Goal: Task Accomplishment & Management: Use online tool/utility

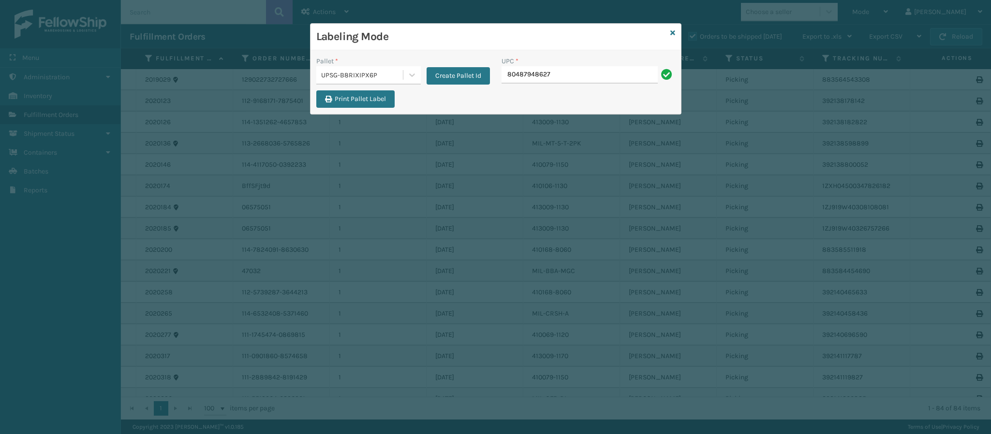
type input "804879486275"
type input "84998601400"
type input "850044234"
type input "8409851183"
type input "840985118310"
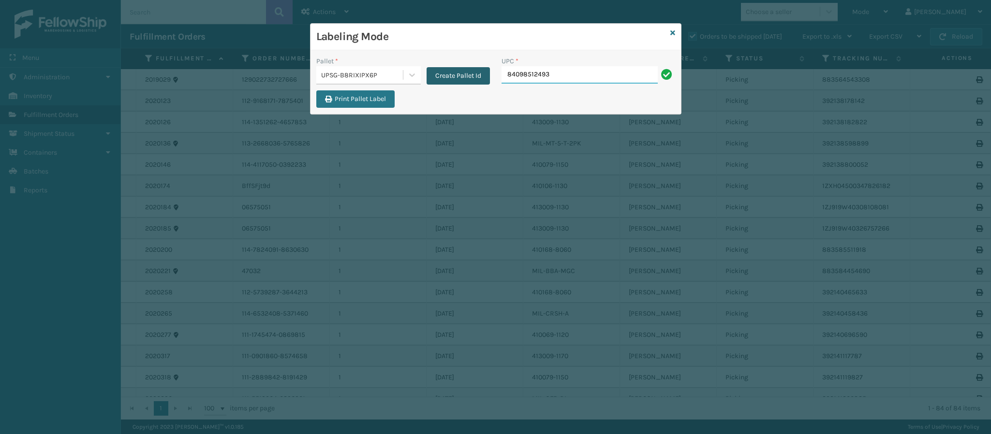
type input "840985124939"
type input "8409851249"
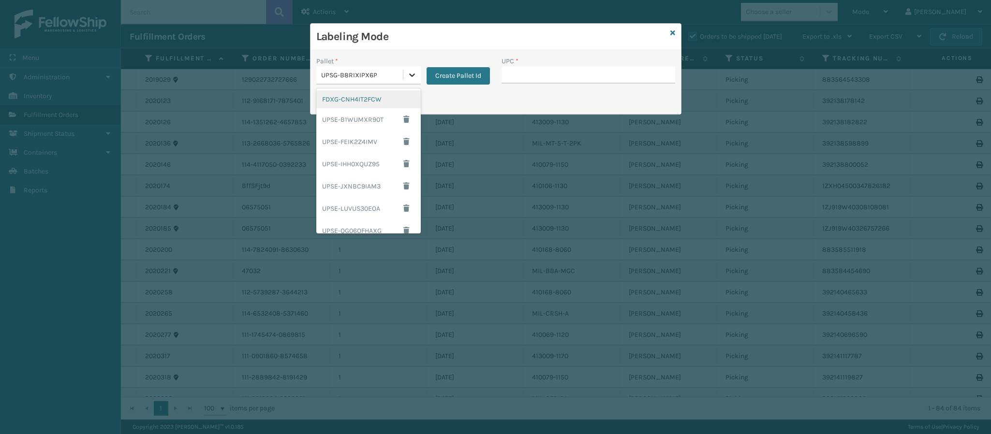
click at [413, 76] on icon at bounding box center [412, 75] width 6 height 3
click at [381, 104] on div "FDXG-CNH4IT2FCW" at bounding box center [368, 99] width 105 height 18
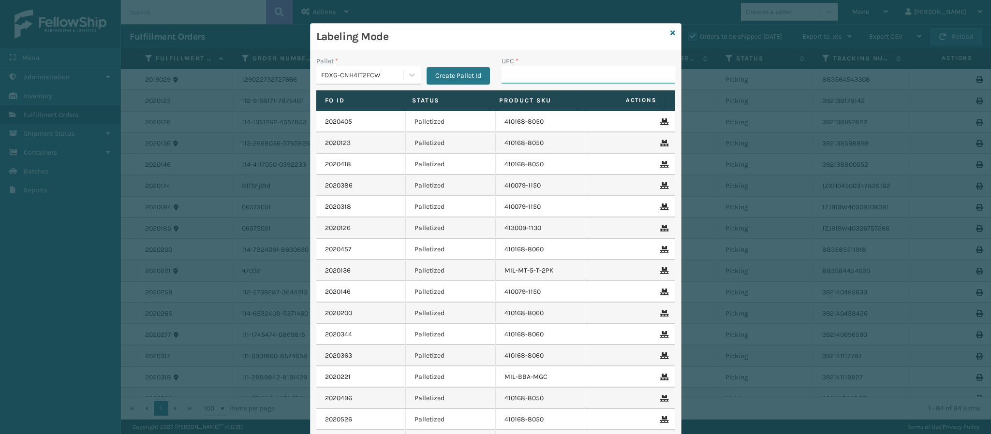
click at [543, 80] on input "UPC *" at bounding box center [589, 74] width 174 height 17
type input "84098"
type input "849986033899"
type input "84998603389"
type input "849986033899"
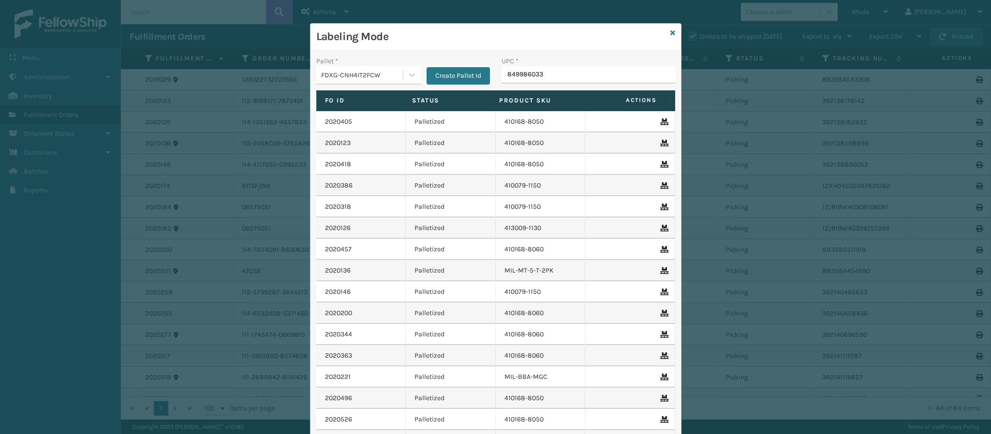
type input "8499860338"
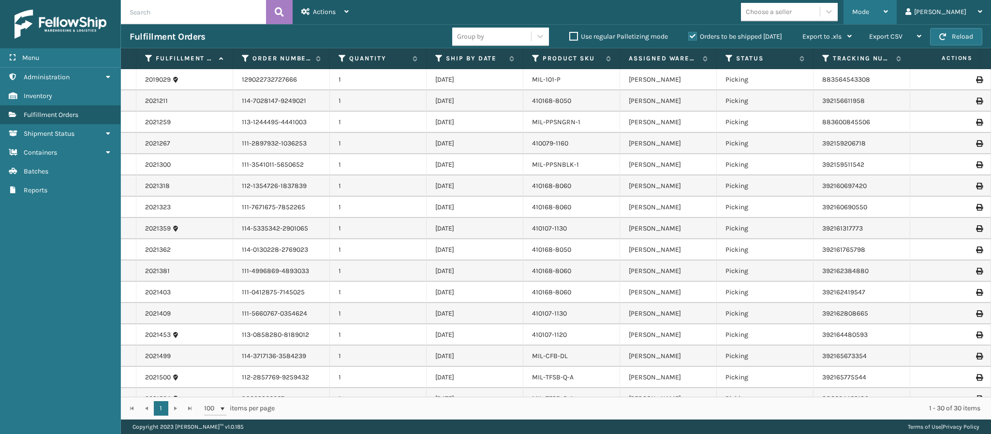
click at [888, 20] on div "Mode" at bounding box center [871, 12] width 36 height 24
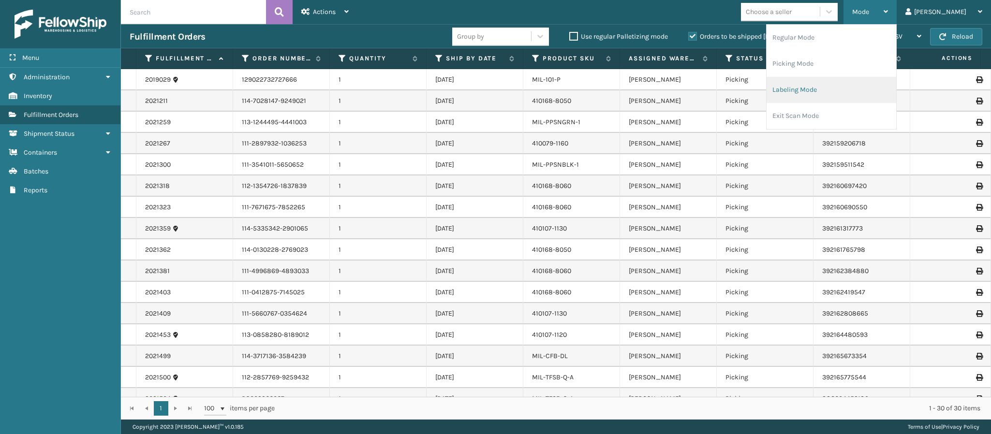
click at [842, 96] on li "Labeling Mode" at bounding box center [832, 90] width 130 height 26
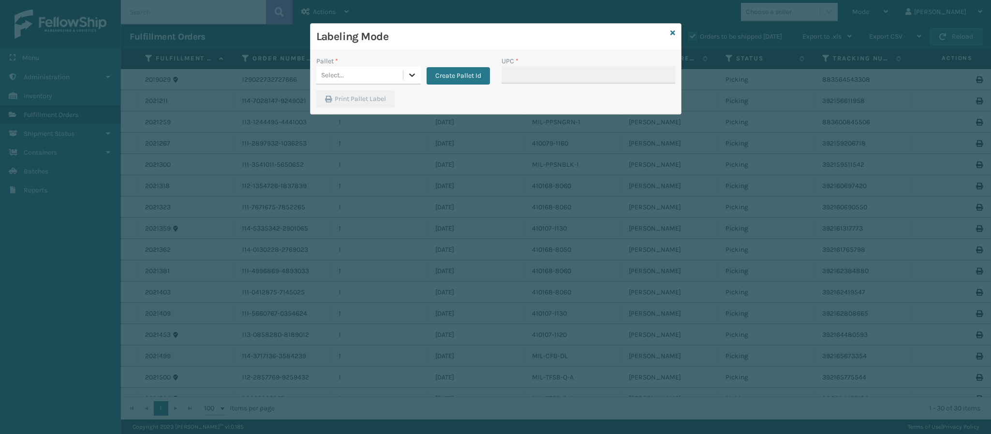
click at [413, 75] on icon at bounding box center [412, 75] width 10 height 10
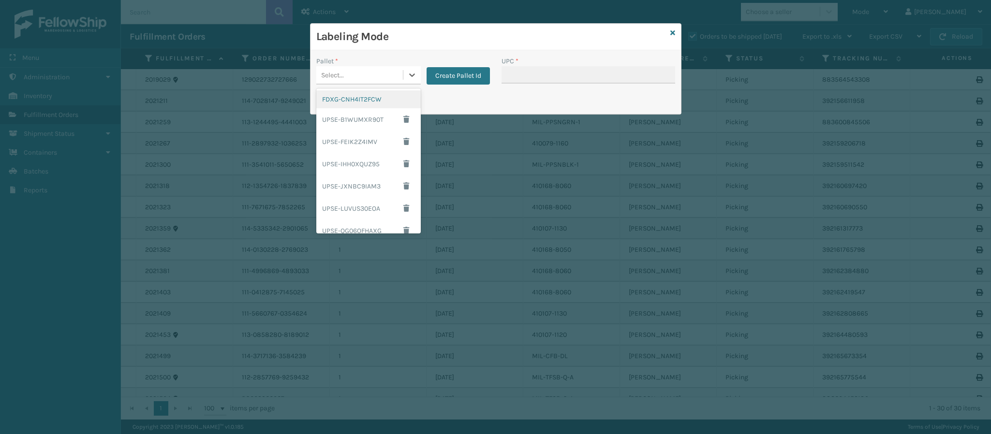
click at [358, 101] on div "FDXG-CNH4IT2FCW" at bounding box center [368, 99] width 105 height 18
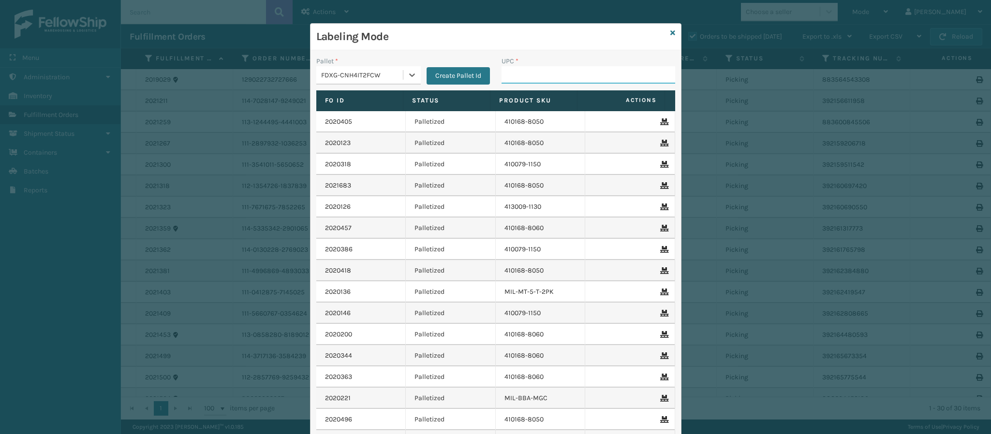
click at [526, 77] on input "UPC *" at bounding box center [589, 74] width 174 height 17
type input "849986033899"
type input "840985118310"
type input "840985120825"
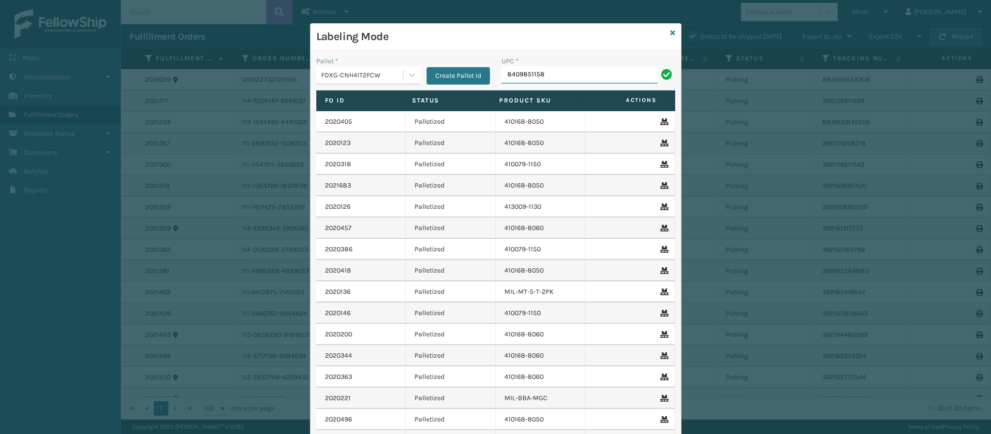
type input "84098511585"
type input "84998601401"
type input "849986014010"
type input "84998601401"
type input "849986"
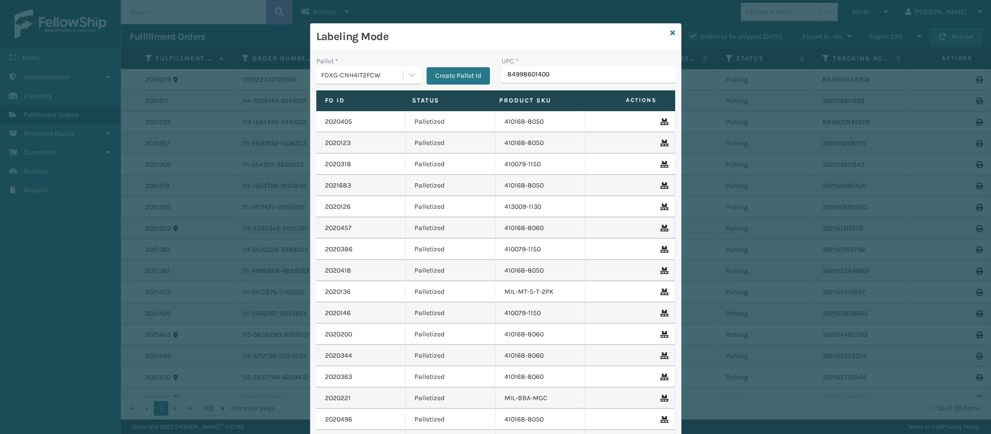
type input "849986014003"
click at [539, 77] on input "UPC *" at bounding box center [589, 74] width 174 height 17
type input "849986014003"
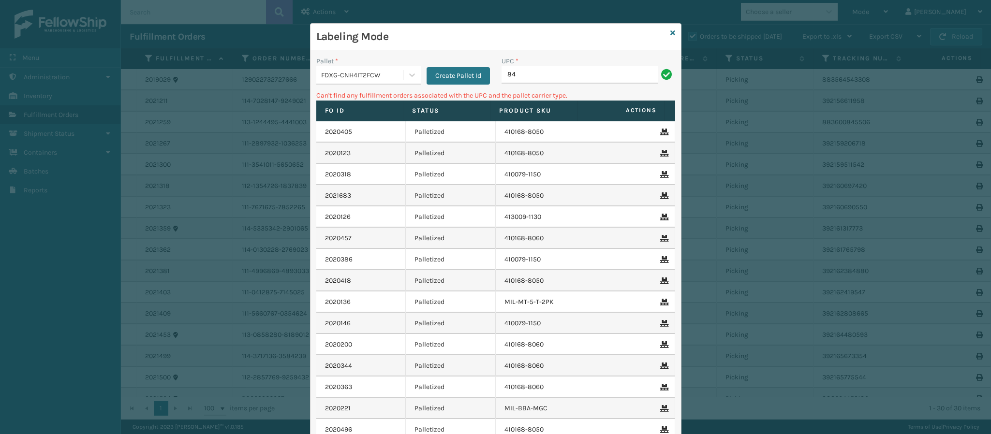
type input "8"
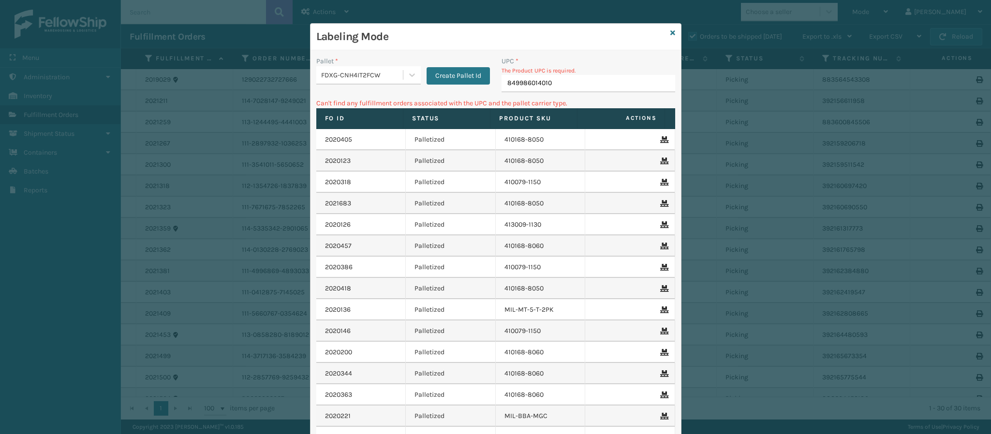
type input "849986014010"
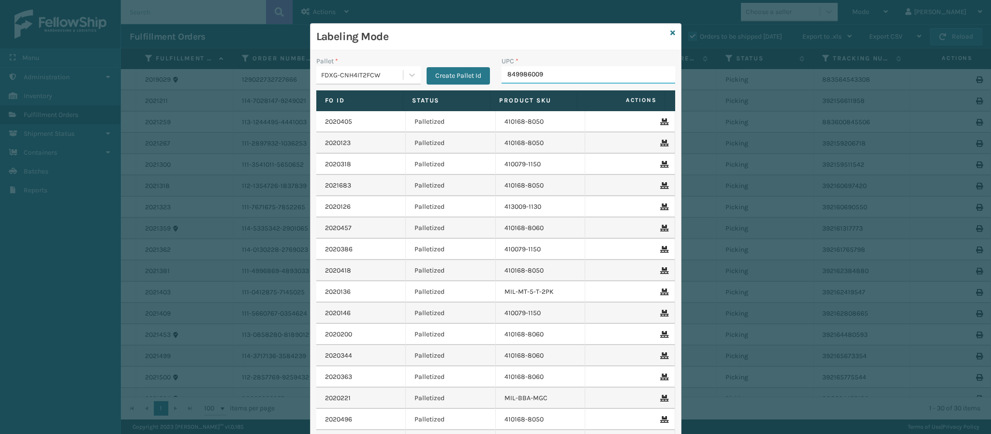
type input "8499860095"
type input "840985125"
type input "8409851253"
click at [671, 32] on icon at bounding box center [673, 33] width 5 height 7
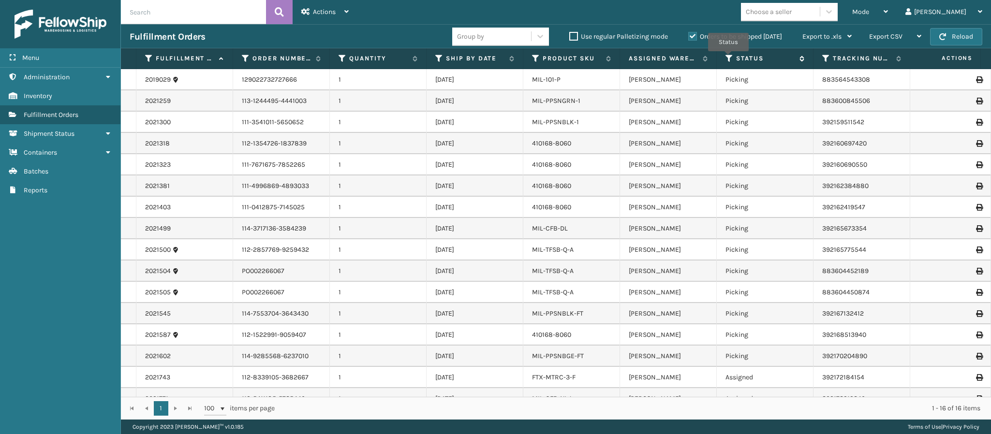
click at [729, 59] on icon at bounding box center [730, 58] width 8 height 9
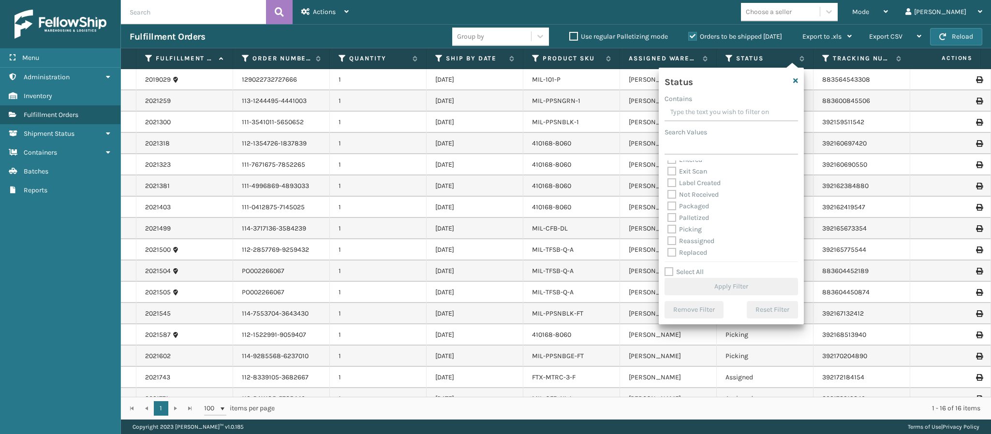
scroll to position [54, 0]
click at [673, 205] on label "Picking" at bounding box center [685, 205] width 34 height 8
click at [668, 205] on input "Picking" at bounding box center [668, 203] width 0 height 6
checkbox input "true"
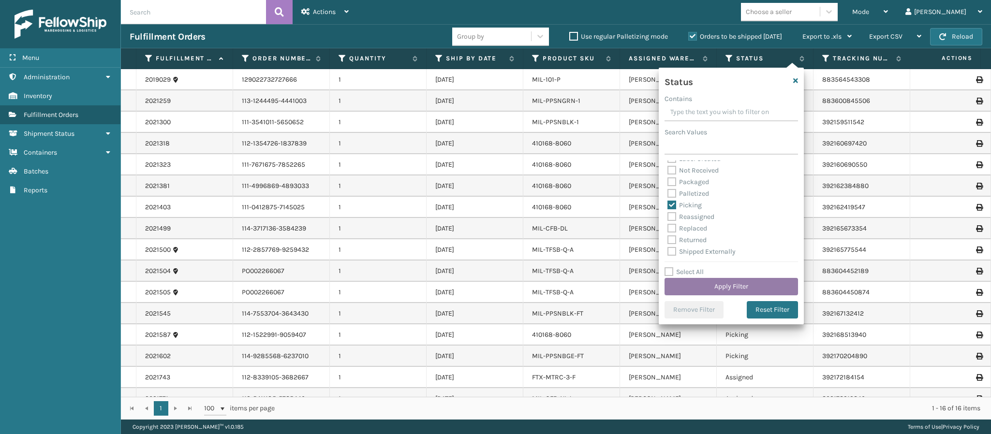
click at [749, 284] on button "Apply Filter" at bounding box center [732, 286] width 134 height 17
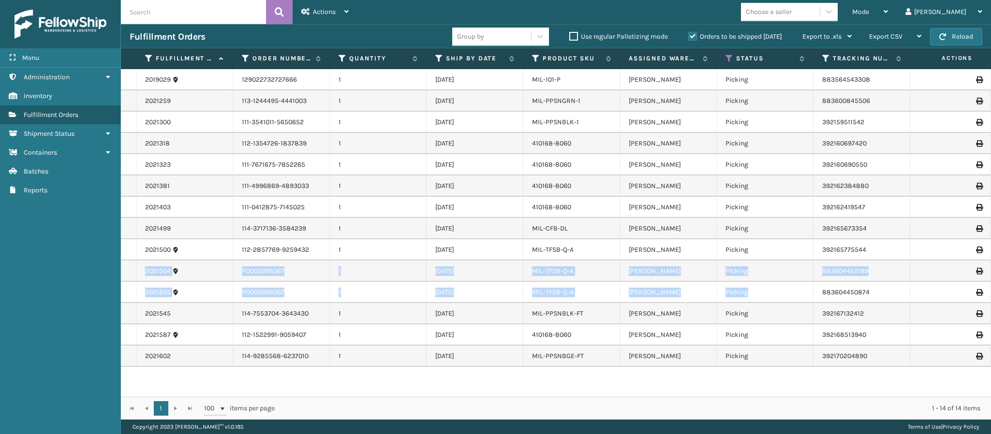
drag, startPoint x: 749, startPoint y: 284, endPoint x: 914, endPoint y: 252, distance: 168.5
click at [914, 252] on tbody "2019029 129022732727666 1 [DATE] MIL-101-P [PERSON_NAME] Picking 883564543308 F…" at bounding box center [697, 218] width 1152 height 298
click at [919, 252] on td at bounding box center [955, 249] width 73 height 21
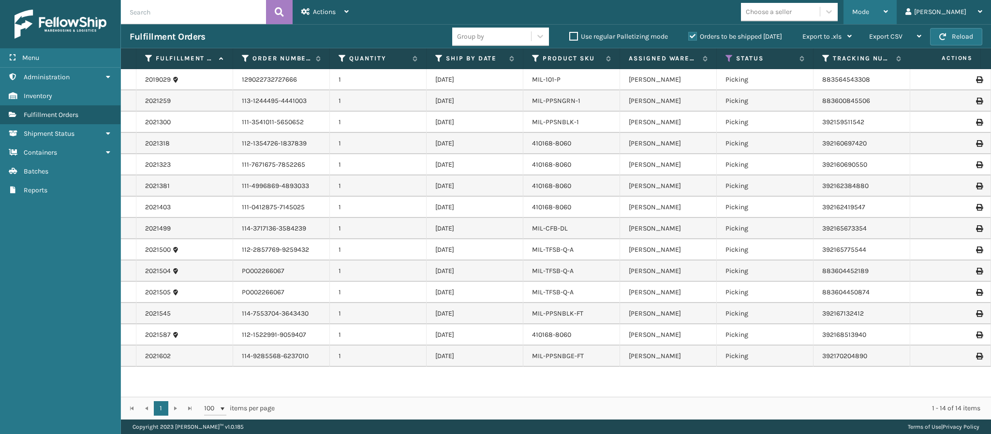
click at [888, 14] on div "Mode" at bounding box center [871, 12] width 36 height 24
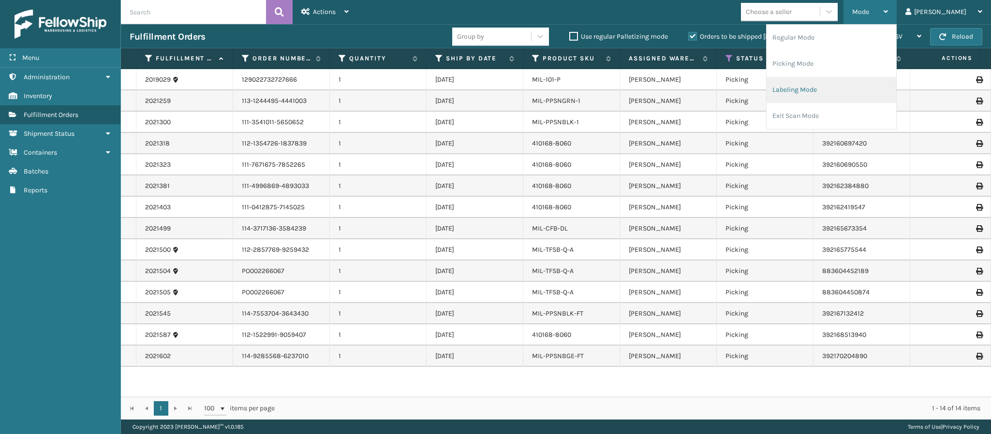
click at [819, 94] on li "Labeling Mode" at bounding box center [832, 90] width 130 height 26
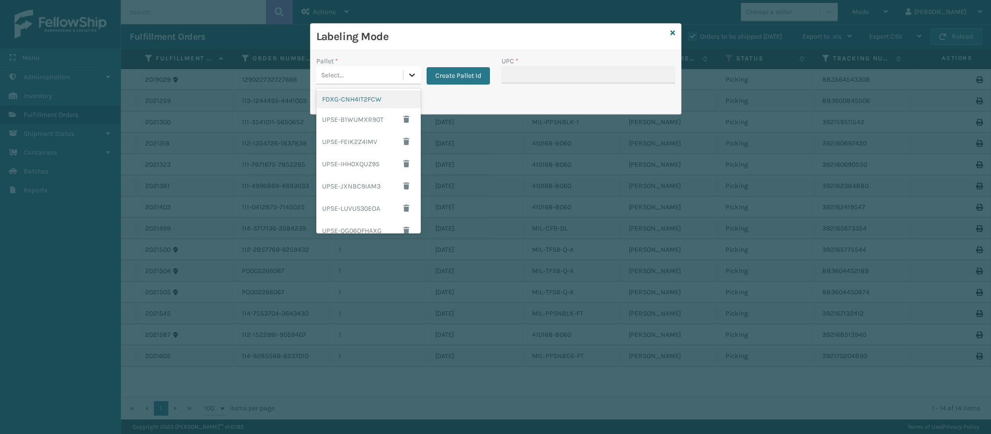
click at [412, 77] on icon at bounding box center [412, 75] width 6 height 3
click at [349, 99] on div "FDXG-CNH4IT2FCW" at bounding box center [368, 99] width 105 height 18
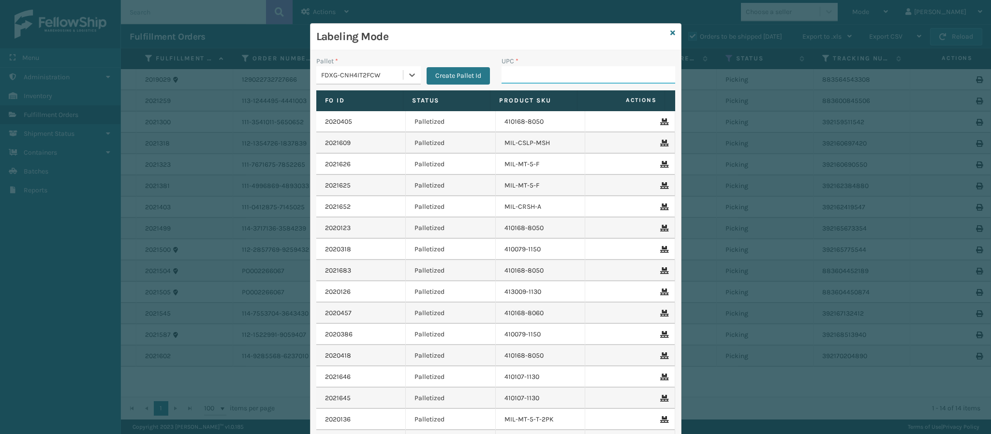
click at [618, 73] on input "UPC *" at bounding box center [589, 74] width 174 height 17
type input "840985120498"
type input "8409851204"
type input "840985120498"
type input "840985112622"
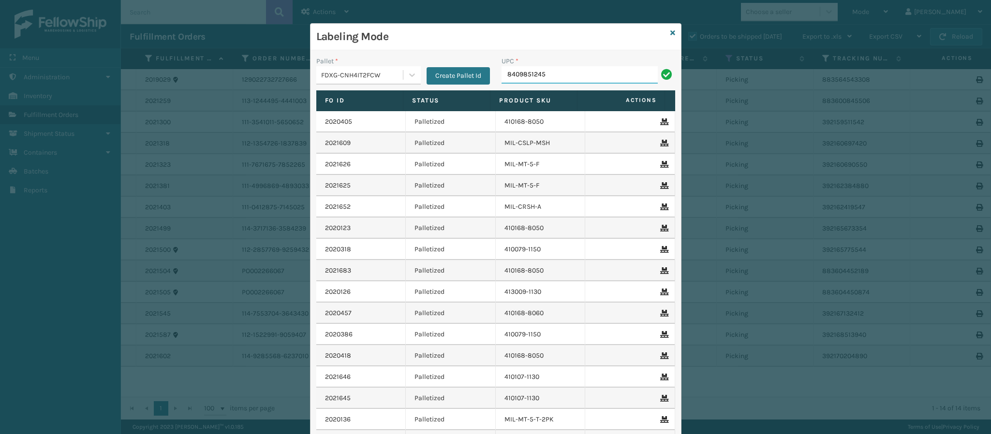
type input "84098512459"
type input "84098512567"
type input "84098512133"
type input "8409851256"
type input "84998603390"
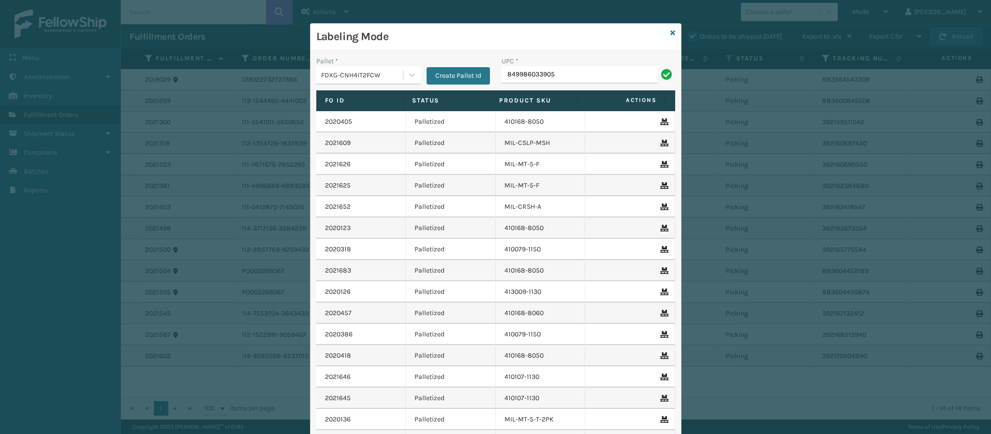
type input "849986033905"
type input "84998603390"
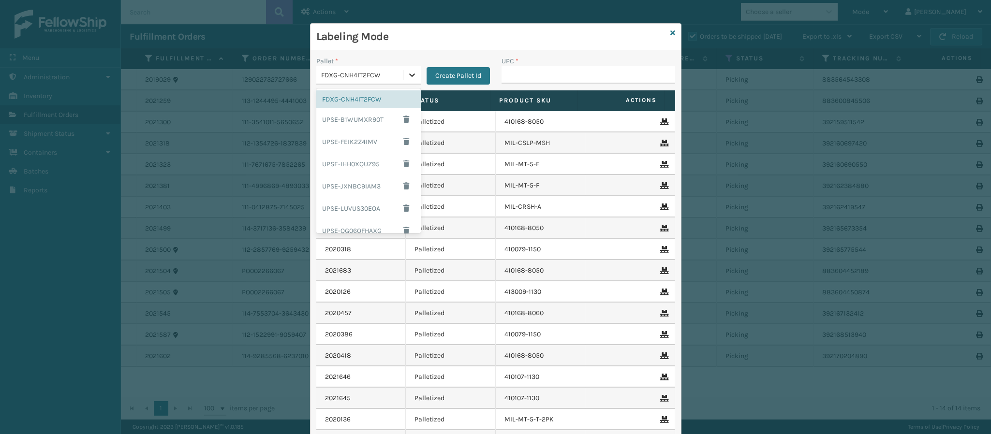
click at [404, 74] on div at bounding box center [412, 74] width 17 height 17
click at [359, 201] on div "UPSG-B8RIXIPX6P" at bounding box center [368, 201] width 105 height 18
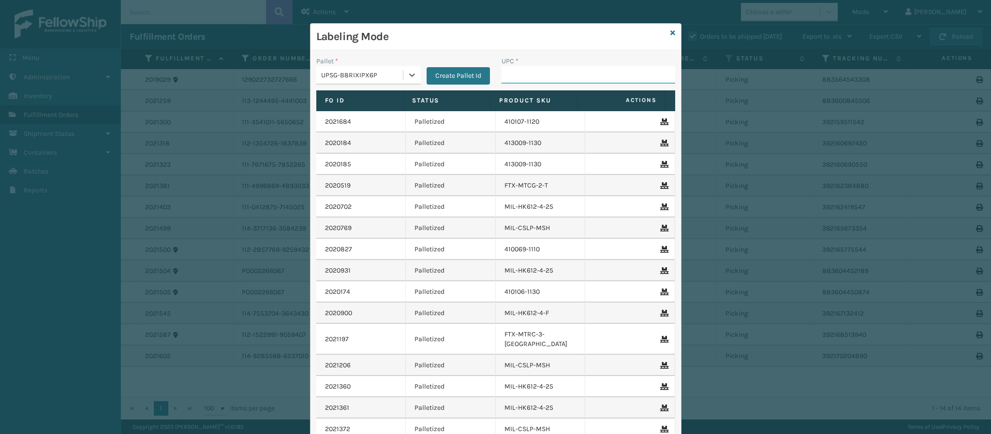
click at [543, 79] on input "UPC *" at bounding box center [589, 74] width 174 height 17
type input "840985120788"
type input "84998600938"
type input "840985"
click at [671, 33] on icon at bounding box center [673, 33] width 5 height 7
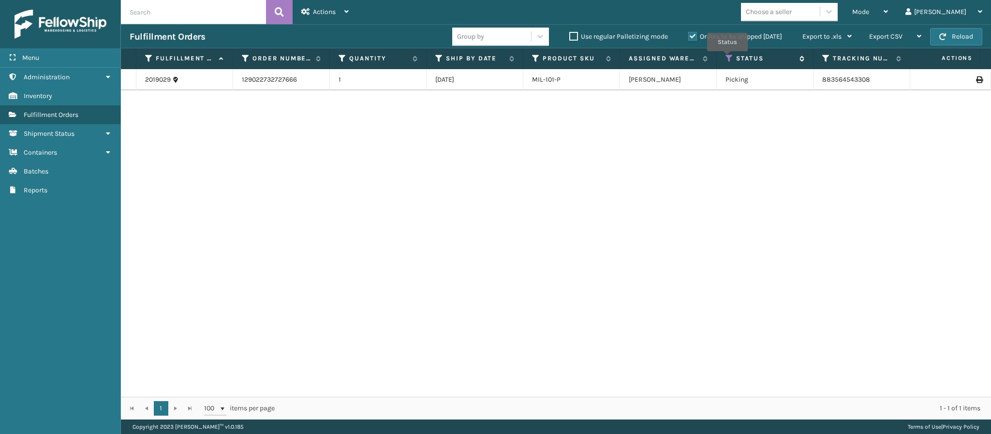
click at [728, 59] on icon at bounding box center [730, 58] width 8 height 9
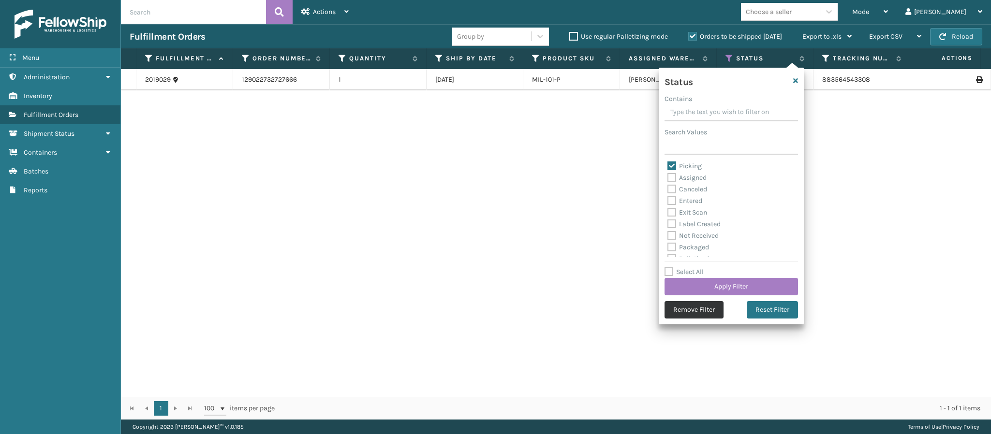
click at [704, 312] on button "Remove Filter" at bounding box center [694, 309] width 59 height 17
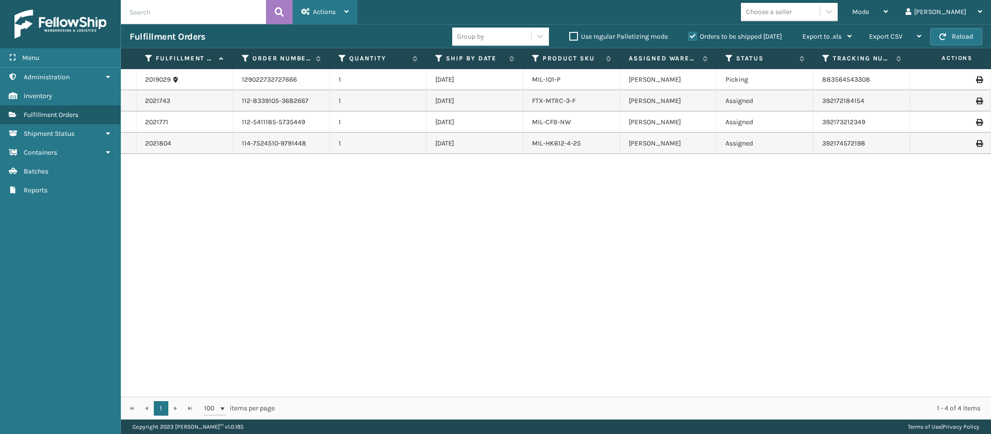
click at [344, 17] on div "Actions" at bounding box center [324, 12] width 47 height 24
click at [427, 9] on div "Mode Regular Mode Picking Mode Labeling Mode Exit Scan Mode Choose a seller [PE…" at bounding box center [675, 12] width 634 height 24
click at [729, 59] on icon at bounding box center [730, 58] width 8 height 9
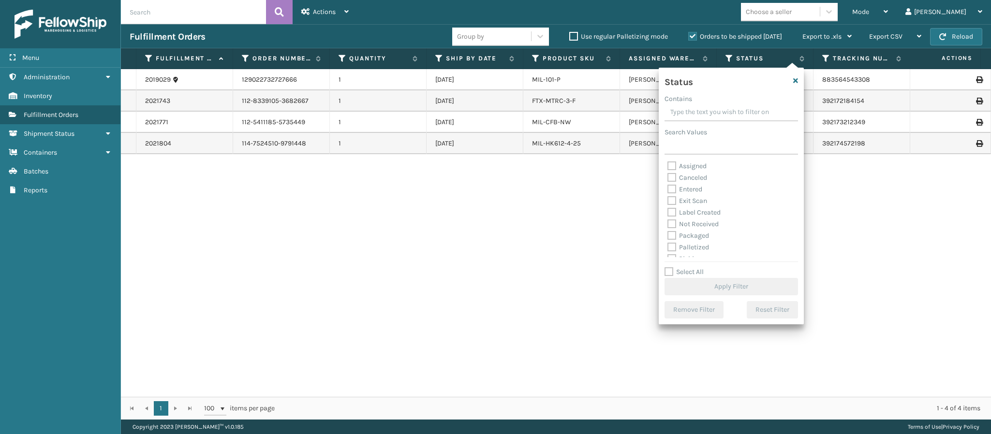
click at [673, 167] on label "Assigned" at bounding box center [687, 166] width 39 height 8
click at [668, 167] on input "Assigned" at bounding box center [668, 164] width 0 height 6
checkbox input "true"
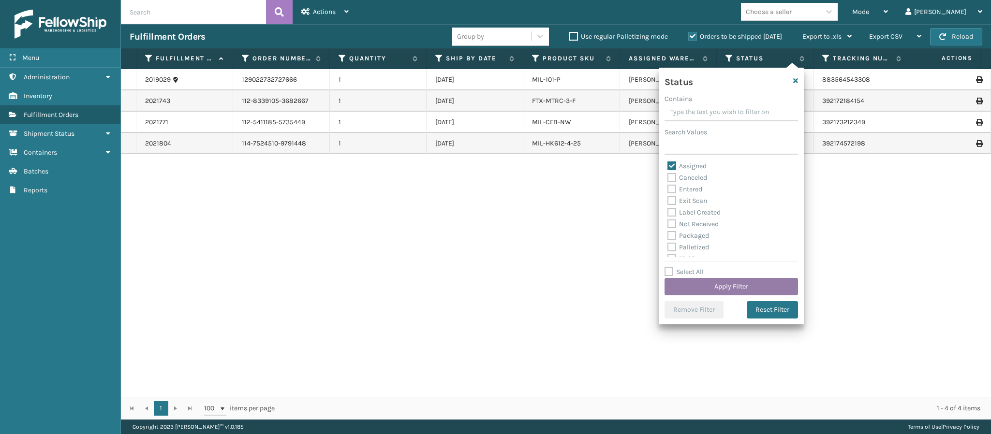
click at [741, 282] on button "Apply Filter" at bounding box center [732, 286] width 134 height 17
